Goal: Check status

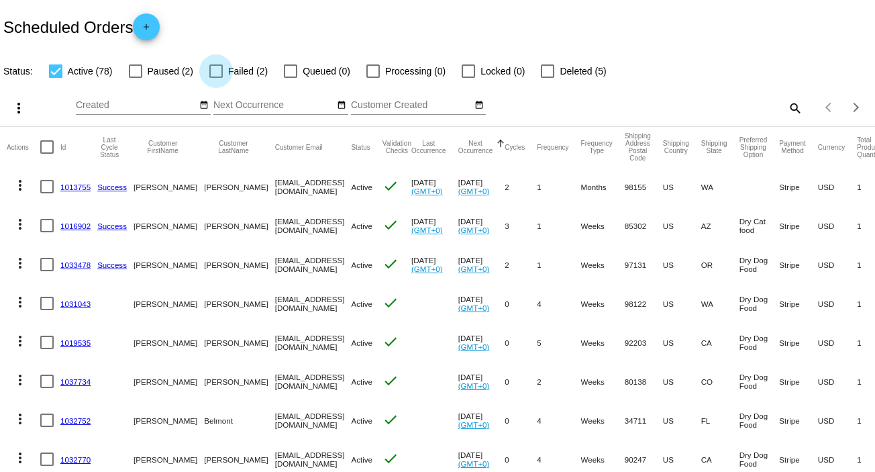
click at [220, 73] on div at bounding box center [215, 70] width 13 height 13
click at [216, 78] on input "Failed (2)" at bounding box center [215, 78] width 1 height 1
checkbox input "true"
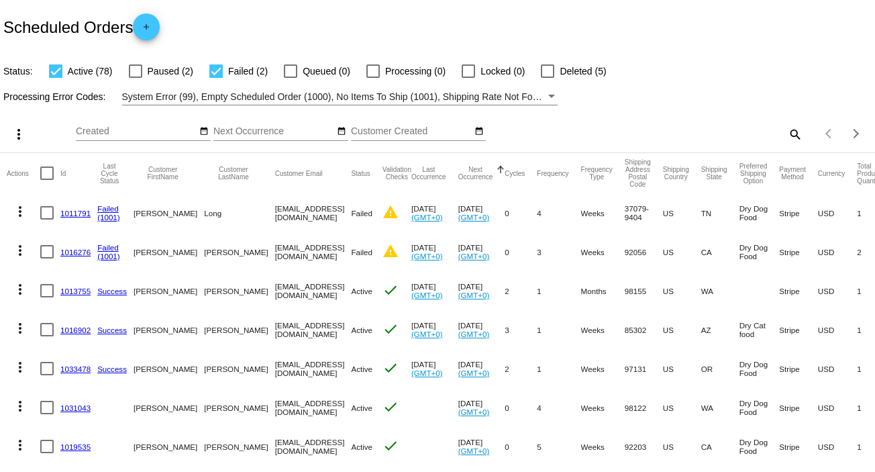
click at [68, 214] on link "1011791" at bounding box center [75, 213] width 30 height 9
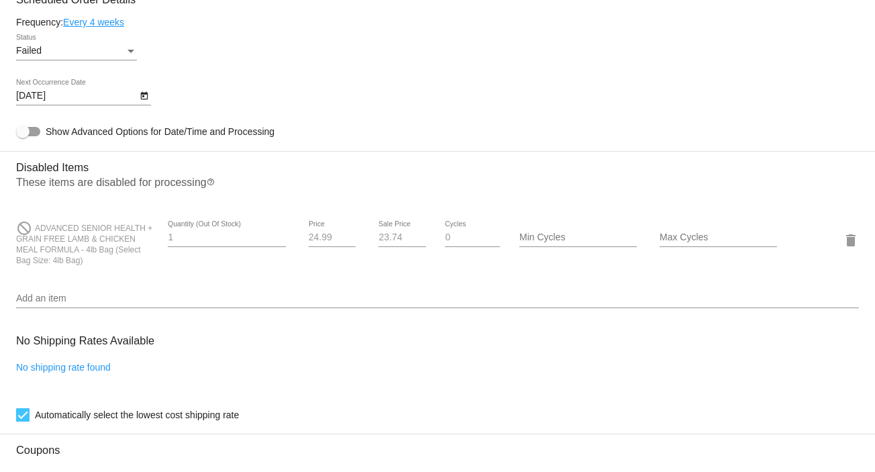
scroll to position [894, 0]
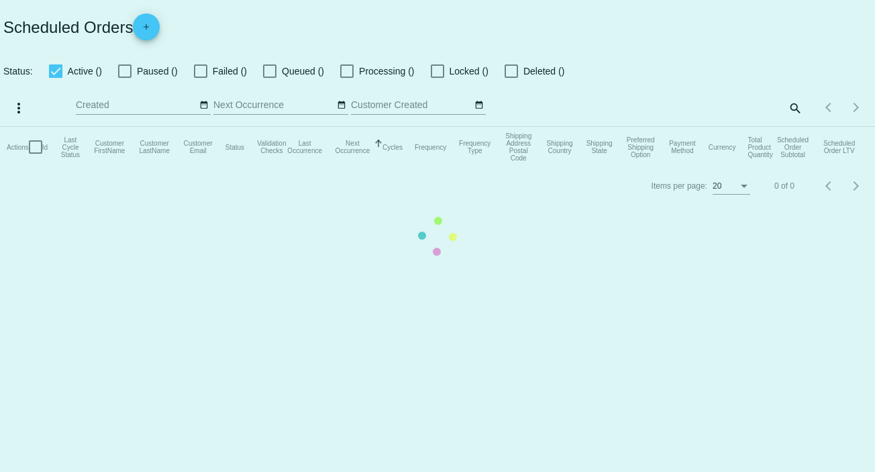
checkbox input "true"
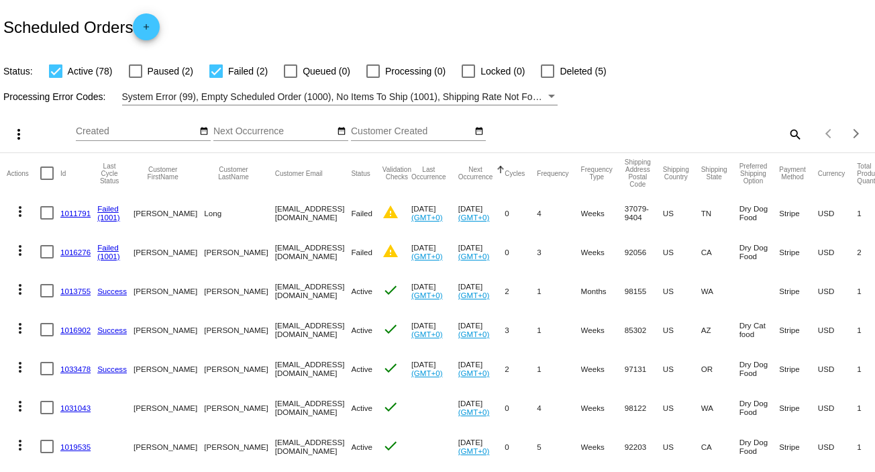
click at [83, 254] on link "1016276" at bounding box center [75, 252] width 30 height 9
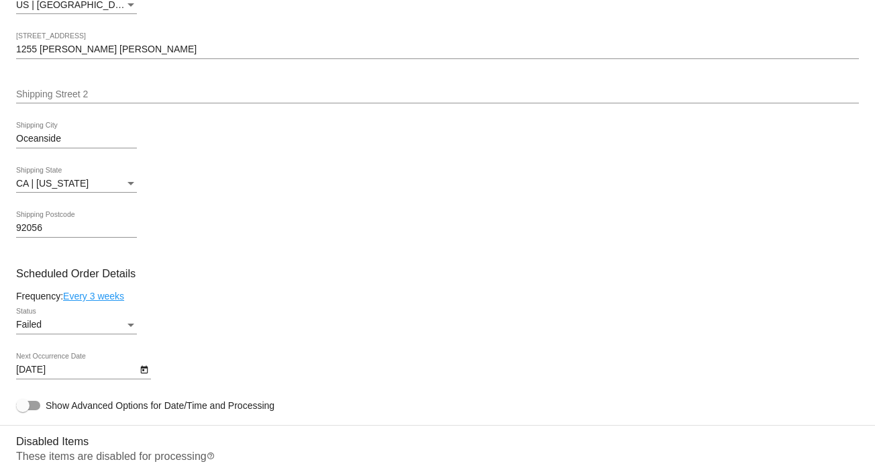
scroll to position [715, 0]
